Goal: Ask a question

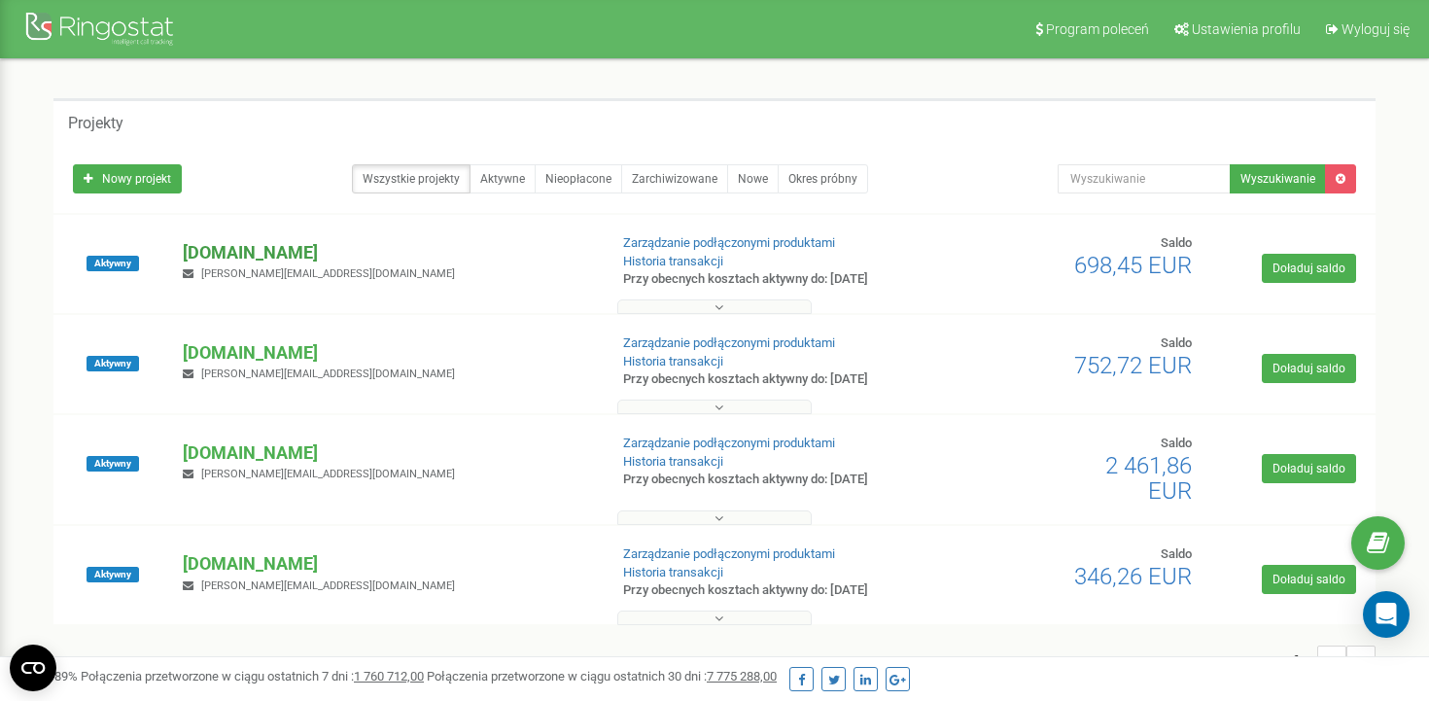
click at [290, 248] on p "[DOMAIN_NAME]" at bounding box center [387, 252] width 408 height 25
click at [317, 250] on p "[DOMAIN_NAME]" at bounding box center [387, 252] width 408 height 25
